Goal: Information Seeking & Learning: Stay updated

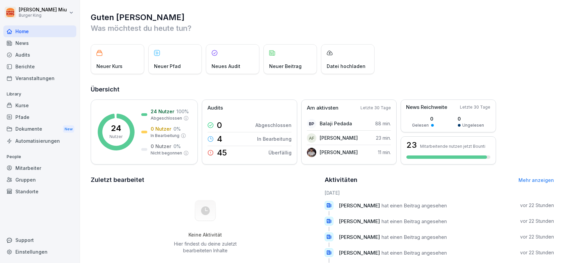
click at [31, 41] on div "News" at bounding box center [39, 43] width 73 height 12
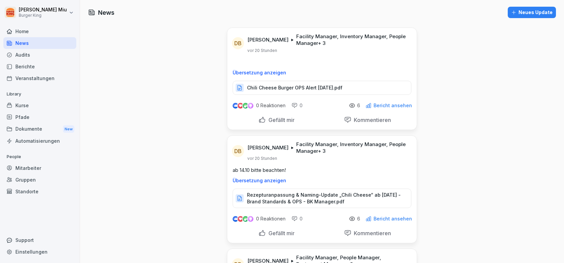
click at [270, 87] on p "Chili Cheese Burger OPS Alert [DATE].pdf" at bounding box center [294, 87] width 95 height 7
click at [287, 86] on p "Chili Cheese Burger OPS Alert [DATE].pdf" at bounding box center [294, 87] width 95 height 7
click at [258, 118] on div "Gefällt mir" at bounding box center [276, 119] width 36 height 7
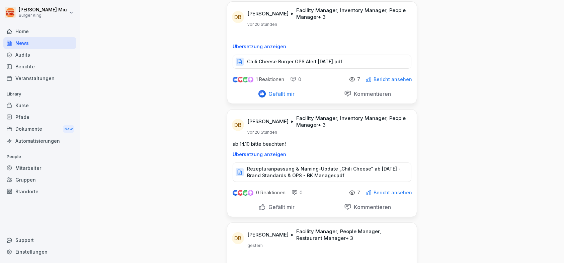
scroll to position [33, 0]
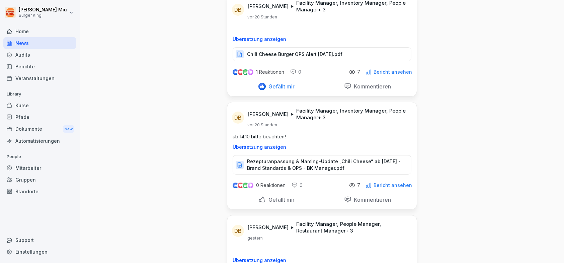
click at [293, 165] on p "Rezepturanpassung & Naming-Update „Chili Cheese“ ab [DATE] - Brand Standards & …" at bounding box center [325, 164] width 157 height 13
click at [272, 165] on p "Rezepturanpassung & Naming-Update „Chili Cheese“ ab [DATE] - Brand Standards & …" at bounding box center [325, 164] width 157 height 13
click at [260, 197] on div "Gefällt mir" at bounding box center [276, 199] width 36 height 7
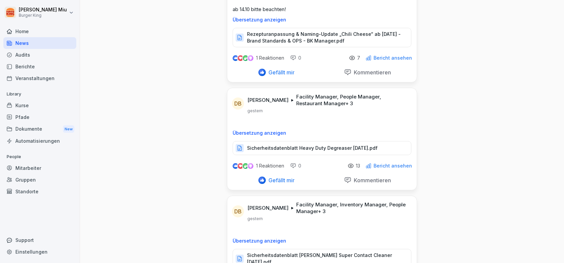
scroll to position [167, 0]
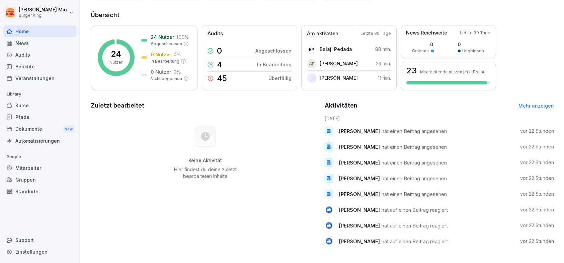
scroll to position [89, 0]
